Goal: Find specific page/section: Find specific page/section

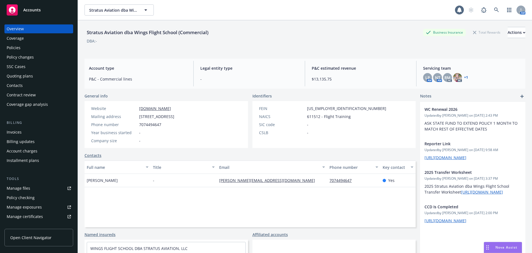
click at [19, 46] on div "Policies" at bounding box center [14, 47] width 14 height 9
